Goal: Task Accomplishment & Management: Manage account settings

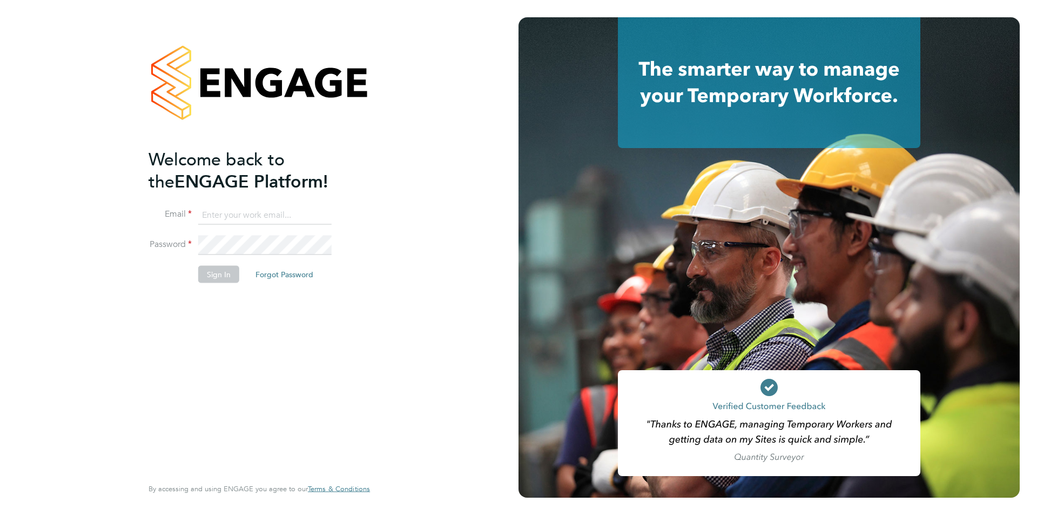
click at [254, 214] on input at bounding box center [264, 214] width 133 height 19
type input "lisa.vose@ncclondon.ac.uk"
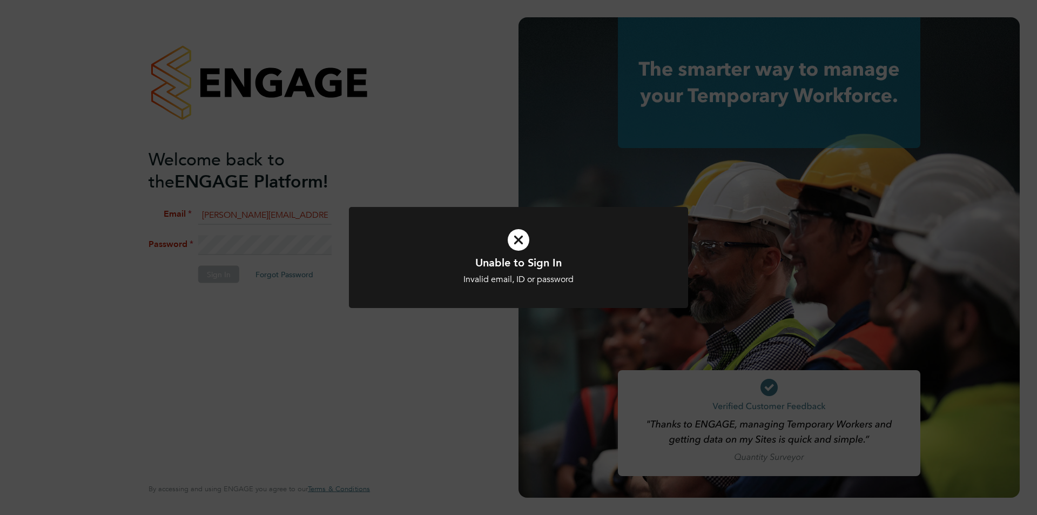
click at [515, 238] on icon at bounding box center [518, 240] width 281 height 42
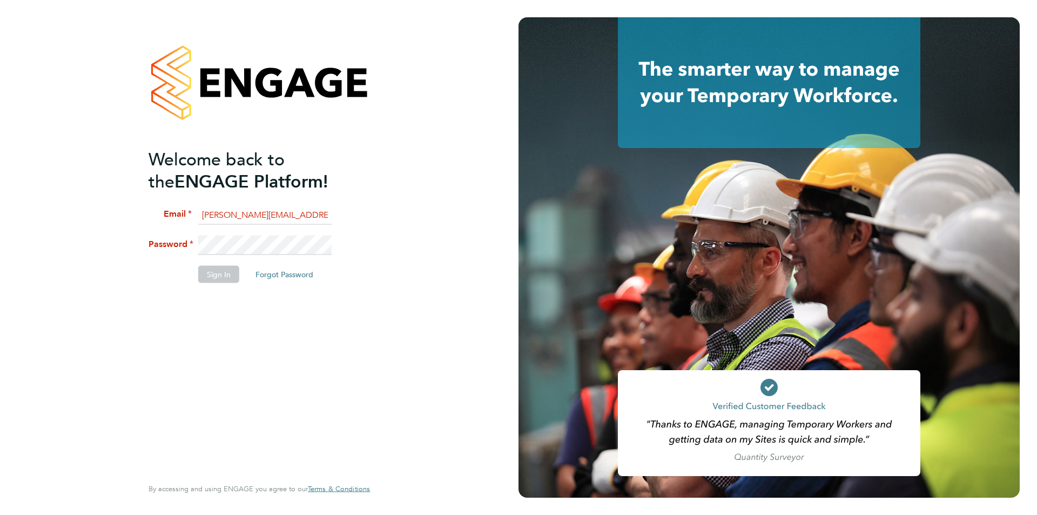
click at [95, 264] on div "Welcome back to the ENGAGE Platform! Email lisa.vose@ncclondon.ac.uk Password S…" at bounding box center [259, 257] width 519 height 515
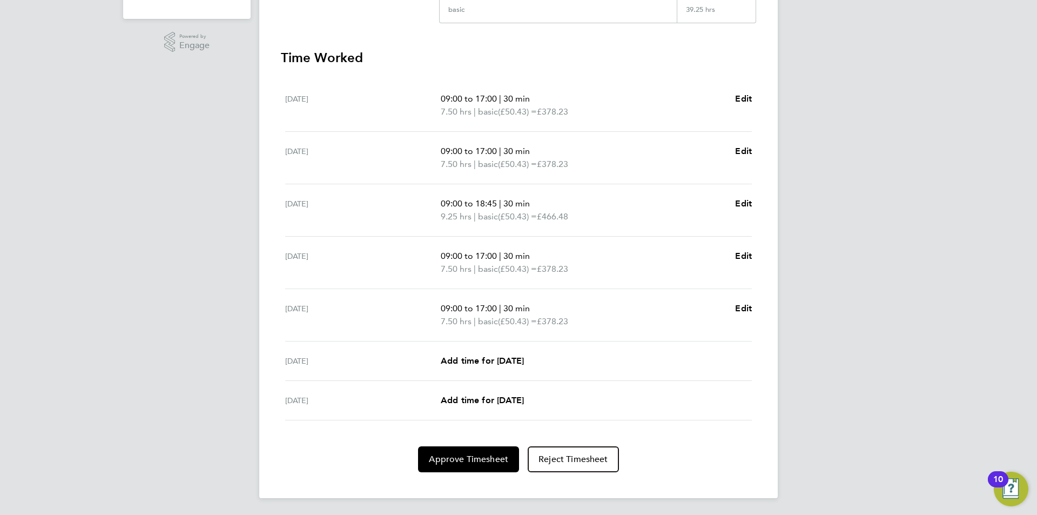
scroll to position [274, 0]
click at [464, 464] on span "Approve Timesheet" at bounding box center [468, 458] width 79 height 11
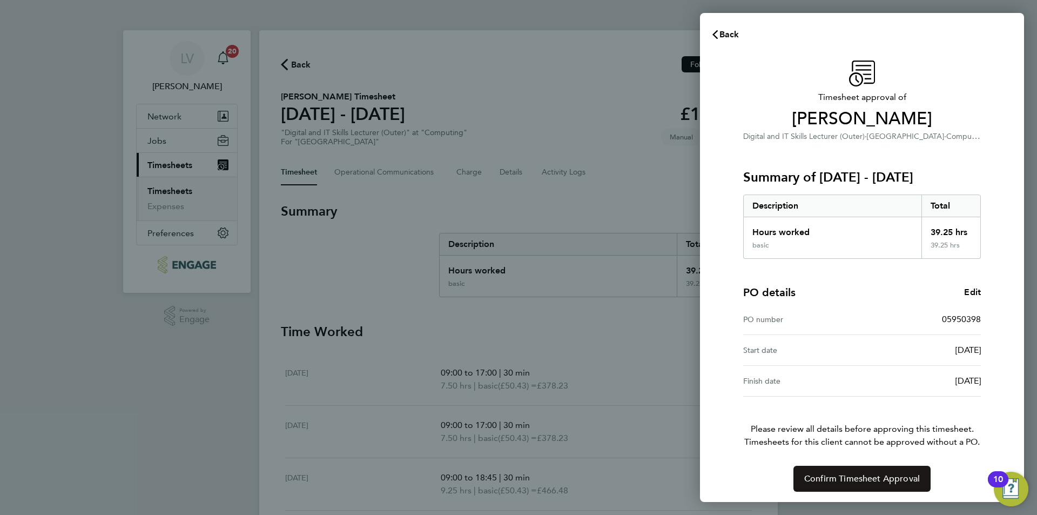
click at [879, 480] on span "Confirm Timesheet Approval" at bounding box center [862, 478] width 116 height 11
